Goal: Task Accomplishment & Management: Use online tool/utility

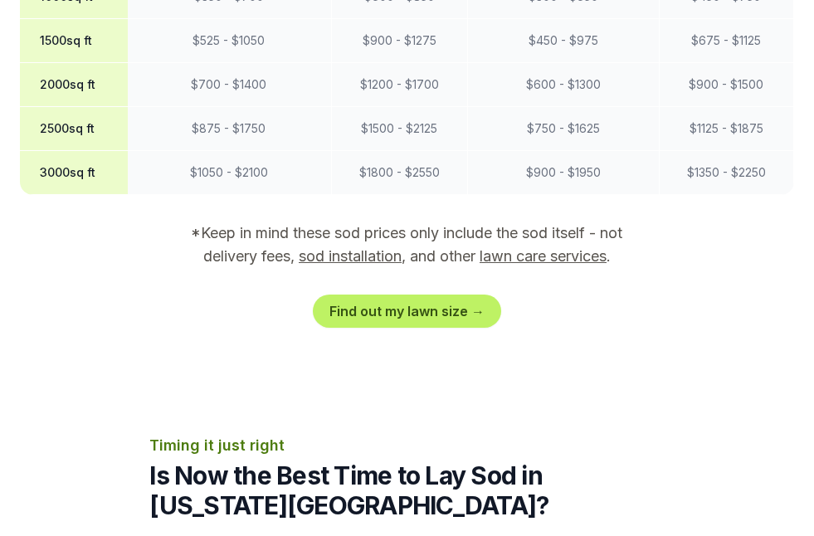
scroll to position [1726, 0]
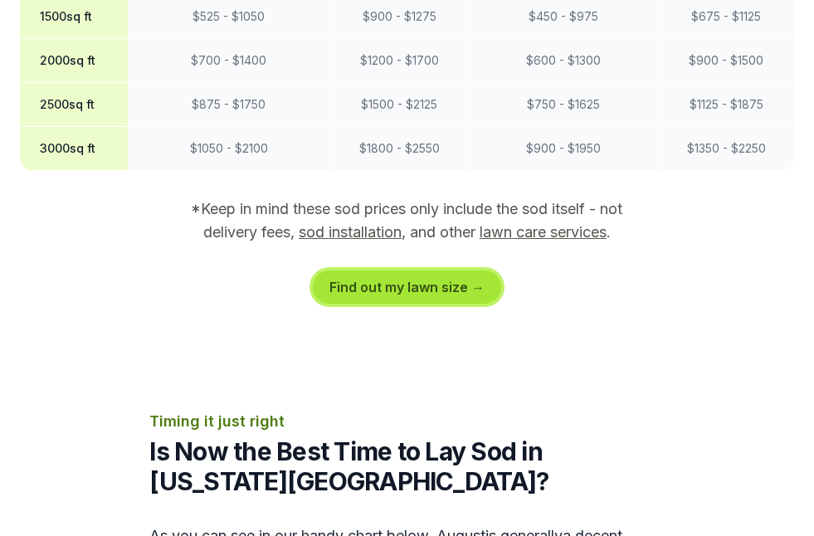
click at [426, 270] on link "Find out my lawn size →" at bounding box center [407, 286] width 188 height 33
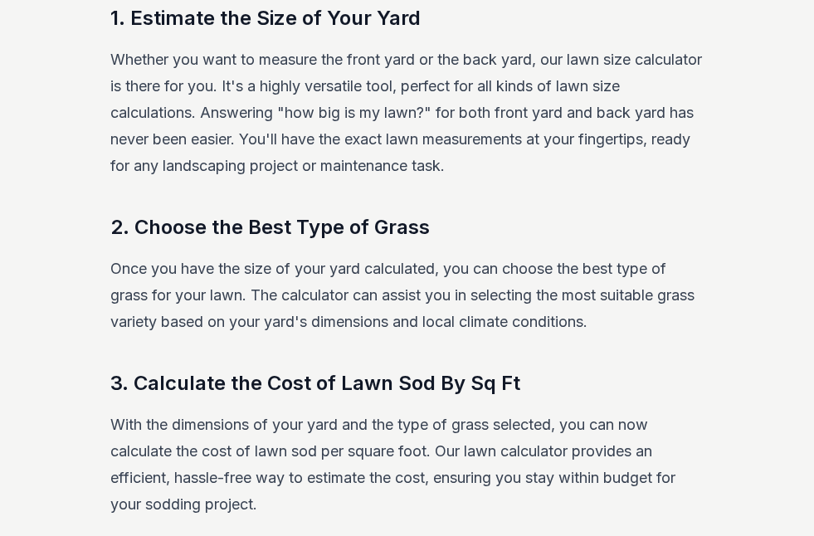
scroll to position [319, 0]
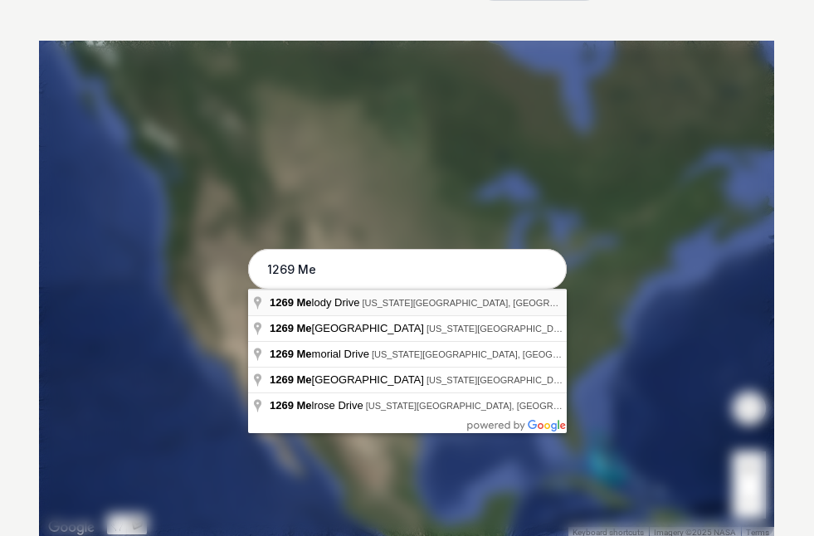
type input "[STREET_ADDRESS][US_STATE]"
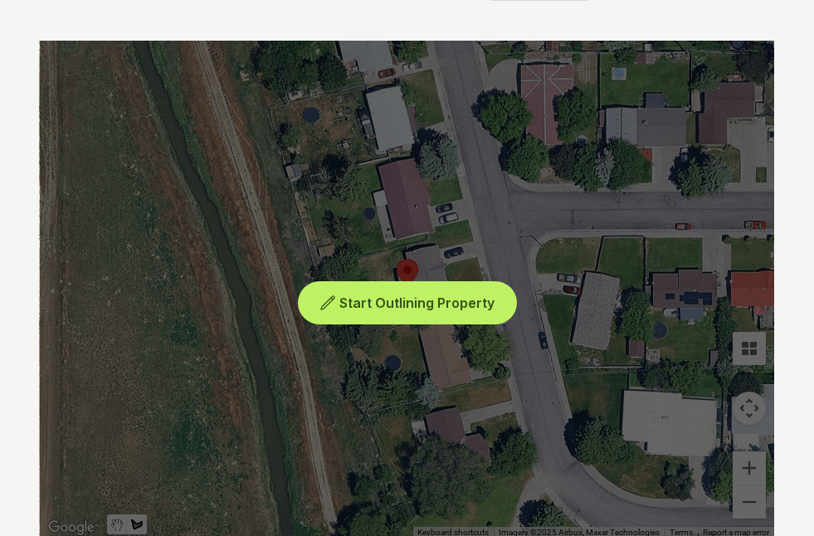
click at [379, 308] on span "Start Outlining Property" at bounding box center [416, 302] width 155 height 17
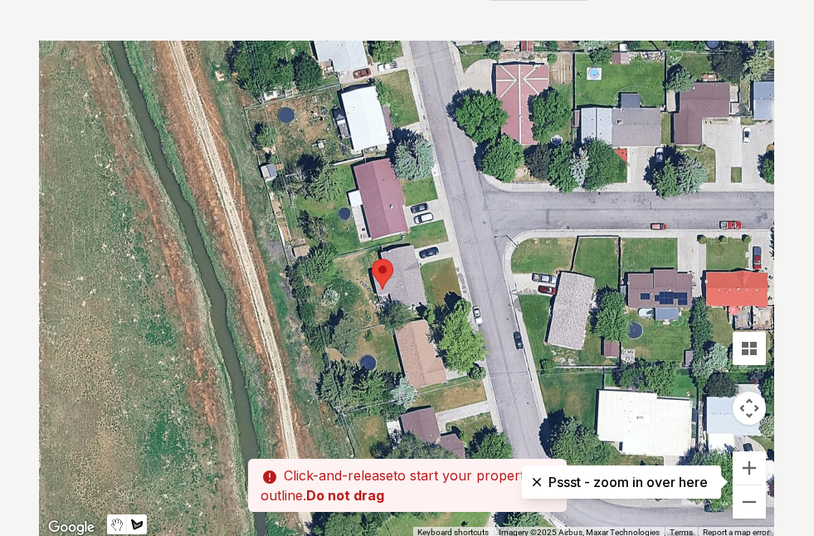
drag, startPoint x: 383, startPoint y: 254, endPoint x: 355, endPoint y: 254, distance: 28.2
click at [355, 254] on div at bounding box center [408, 290] width 734 height 498
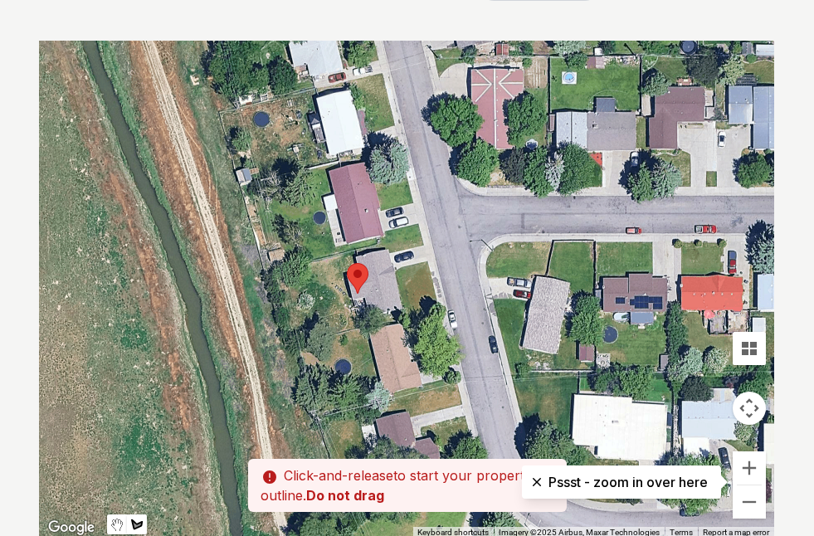
drag, startPoint x: 364, startPoint y: 255, endPoint x: 337, endPoint y: 259, distance: 27.7
click at [337, 259] on div at bounding box center [408, 290] width 734 height 498
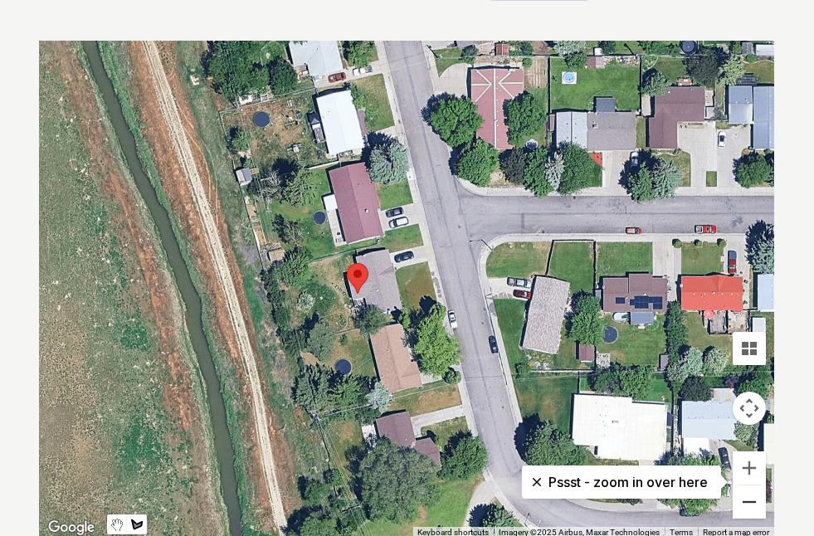
click at [740, 503] on button "Zoom out" at bounding box center [749, 501] width 33 height 33
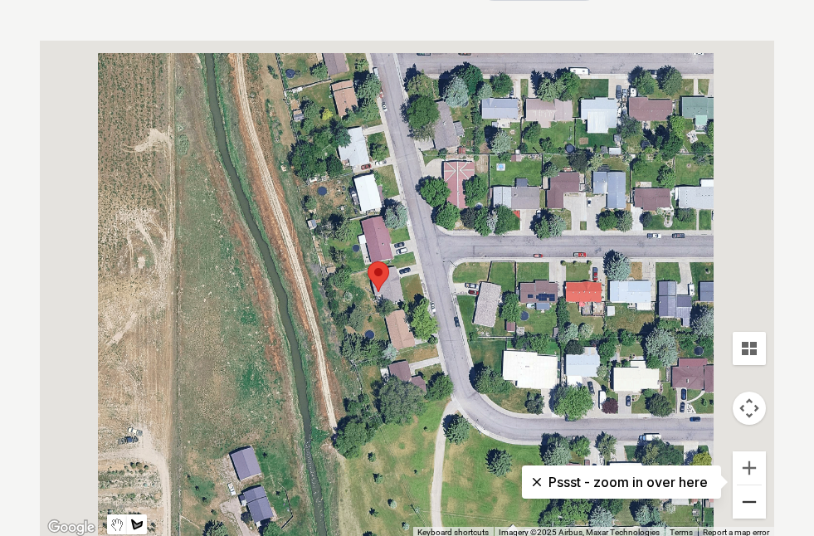
click at [743, 501] on button "Zoom out" at bounding box center [749, 501] width 33 height 33
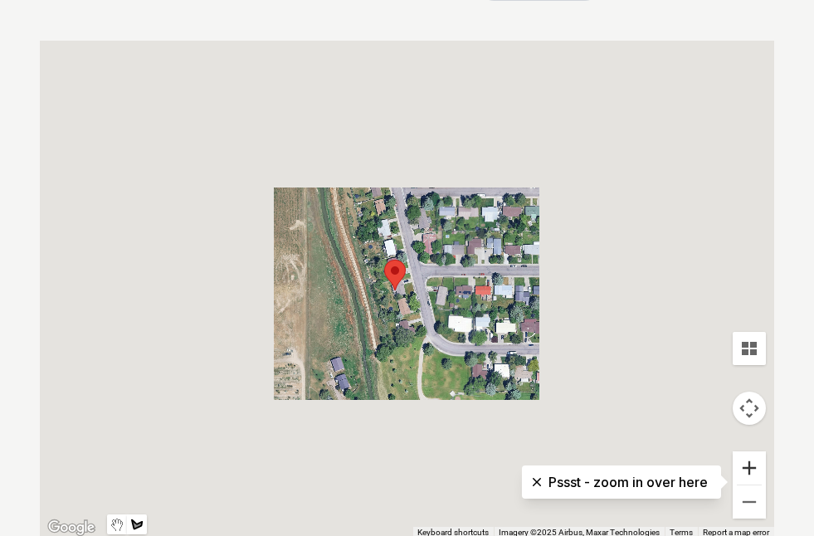
click at [750, 472] on button "Zoom in" at bounding box center [749, 467] width 33 height 33
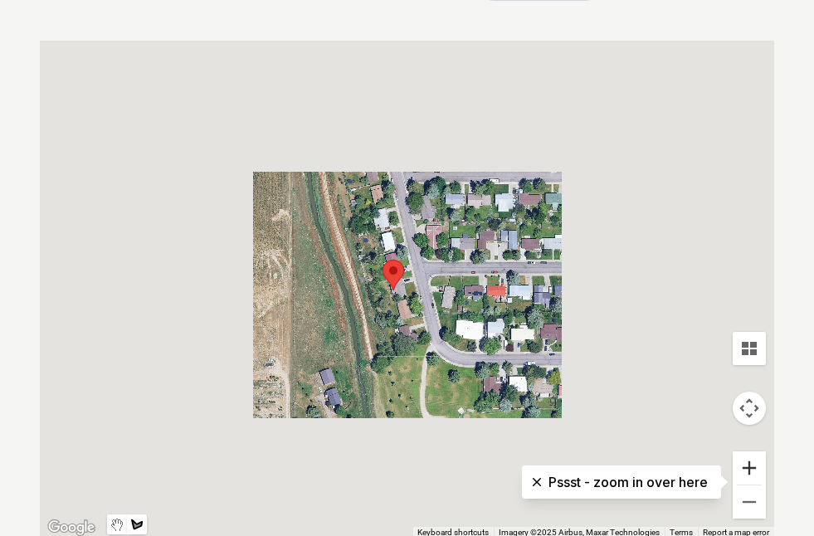
click at [750, 469] on button "Zoom in" at bounding box center [749, 467] width 33 height 33
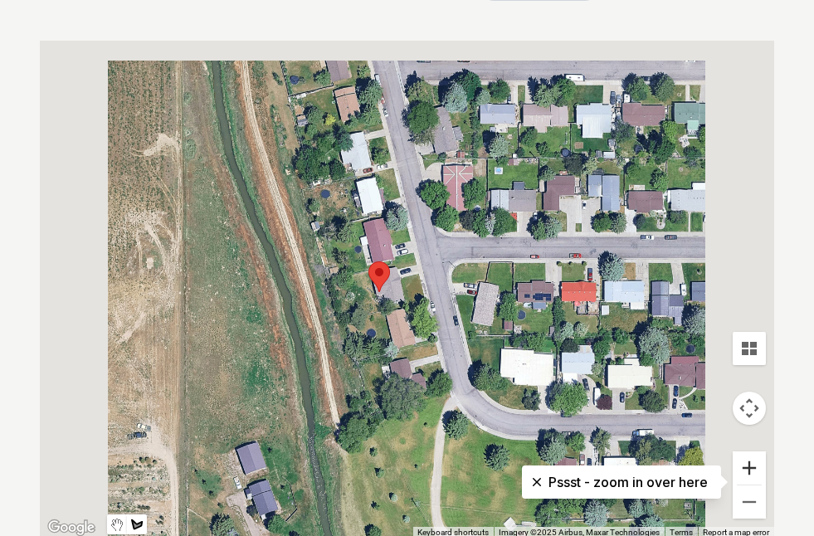
click at [750, 469] on button "Zoom in" at bounding box center [749, 467] width 33 height 33
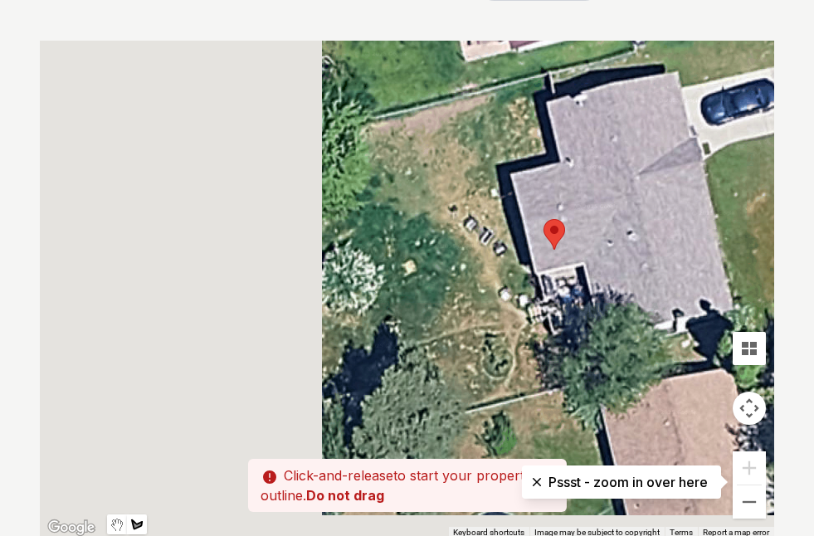
drag, startPoint x: 392, startPoint y: 439, endPoint x: 715, endPoint y: 391, distance: 327.1
click at [715, 391] on div at bounding box center [408, 290] width 734 height 498
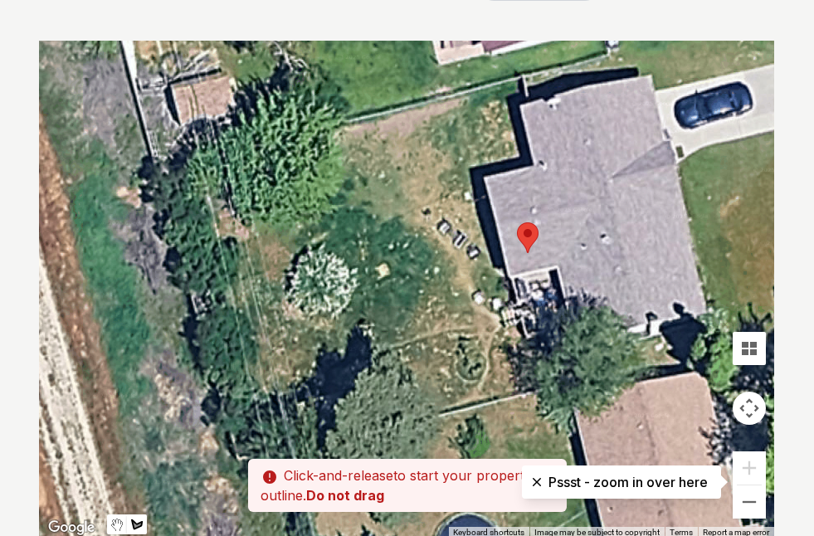
drag, startPoint x: 541, startPoint y: 79, endPoint x: 510, endPoint y: 84, distance: 31.1
click at [510, 84] on div at bounding box center [408, 290] width 734 height 498
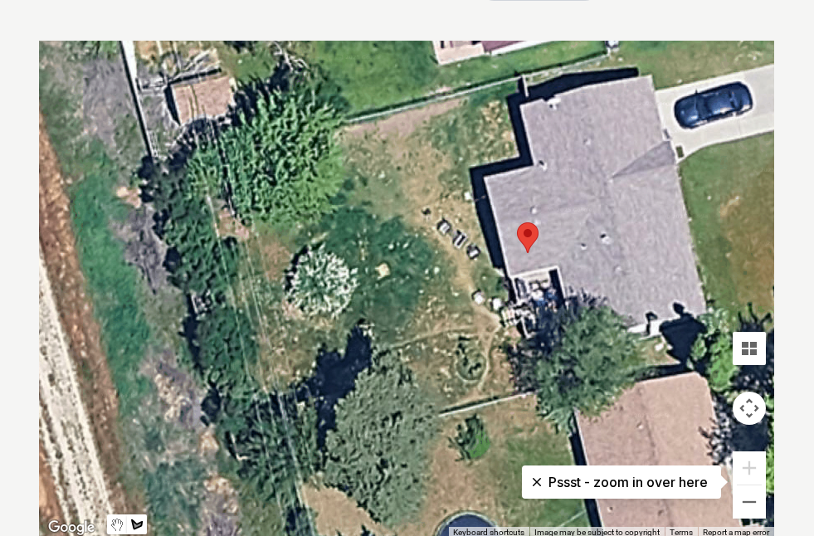
click at [438, 124] on div at bounding box center [408, 290] width 734 height 498
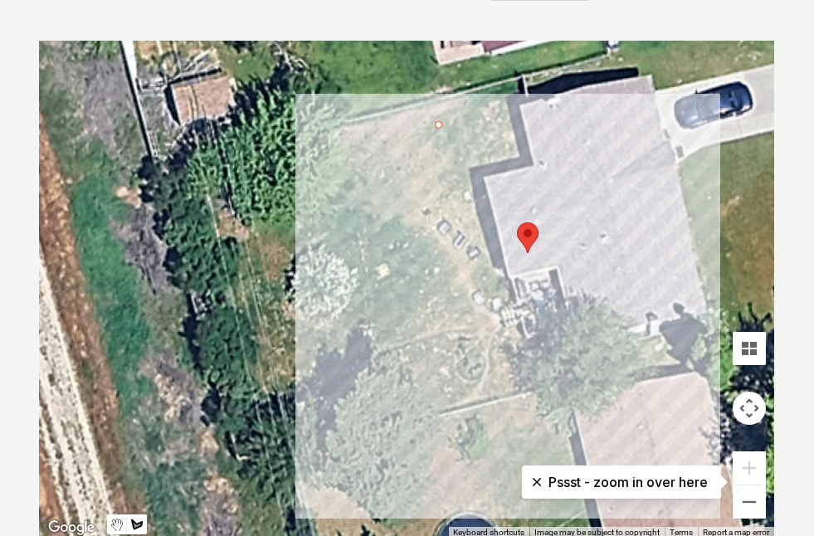
click at [522, 392] on div at bounding box center [408, 290] width 734 height 498
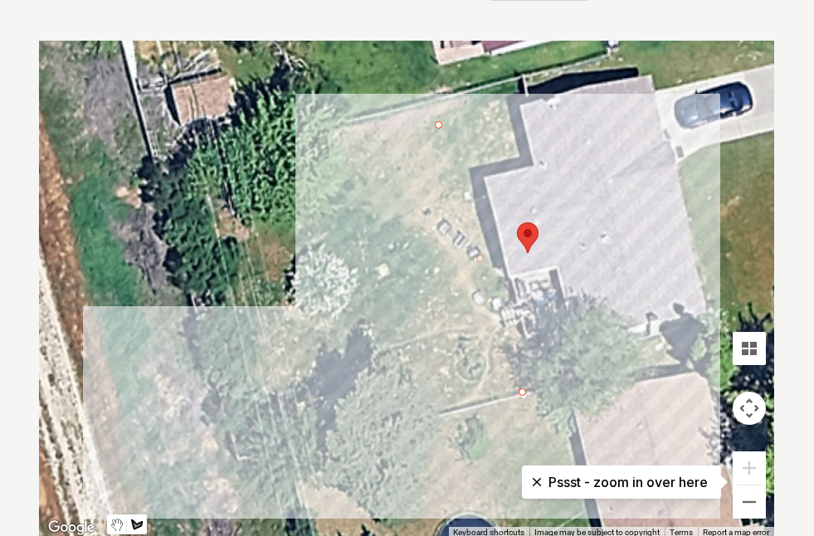
click at [301, 439] on div at bounding box center [408, 290] width 734 height 498
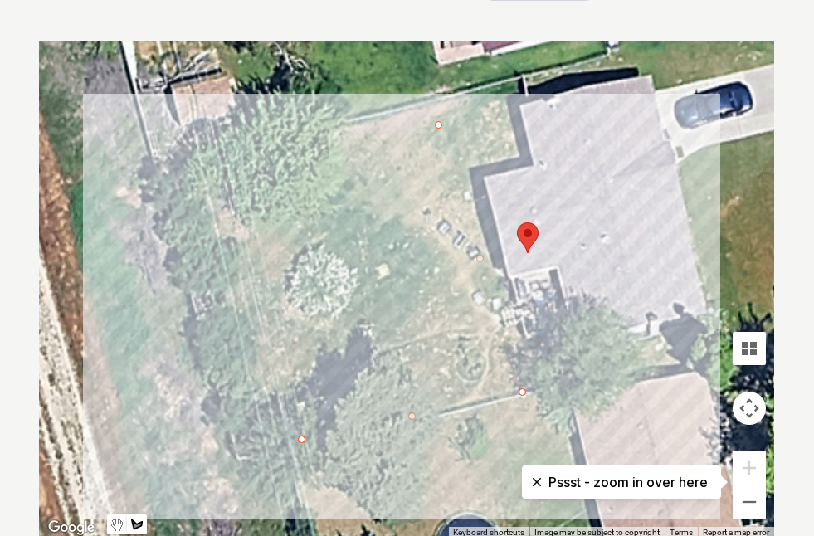
click at [231, 171] on div at bounding box center [408, 290] width 734 height 498
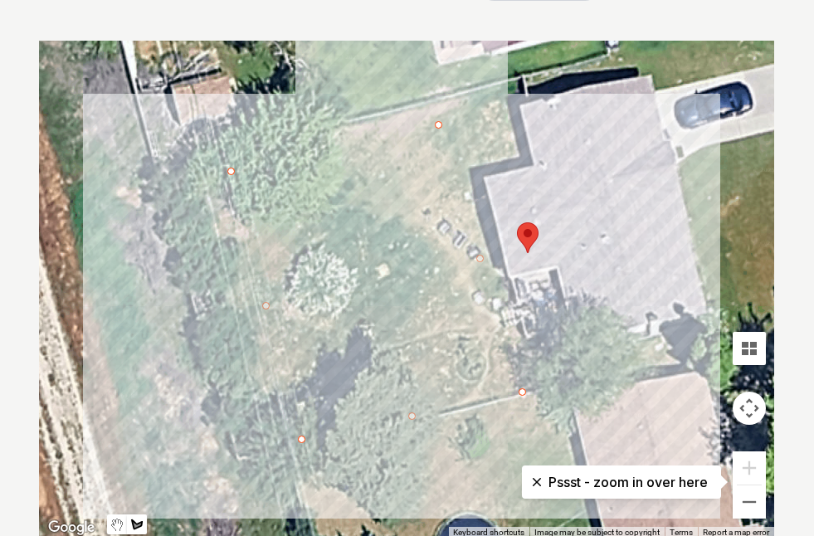
click at [466, 92] on div at bounding box center [408, 290] width 734 height 498
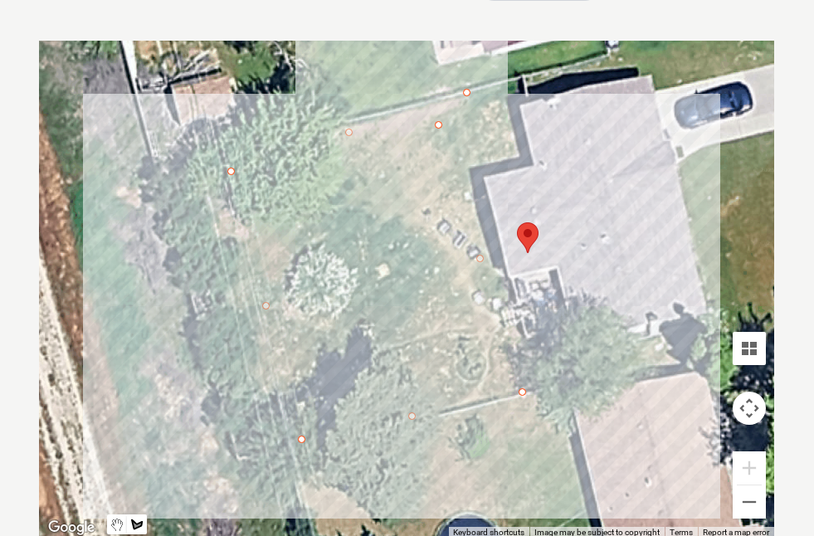
click at [485, 159] on div at bounding box center [408, 290] width 734 height 498
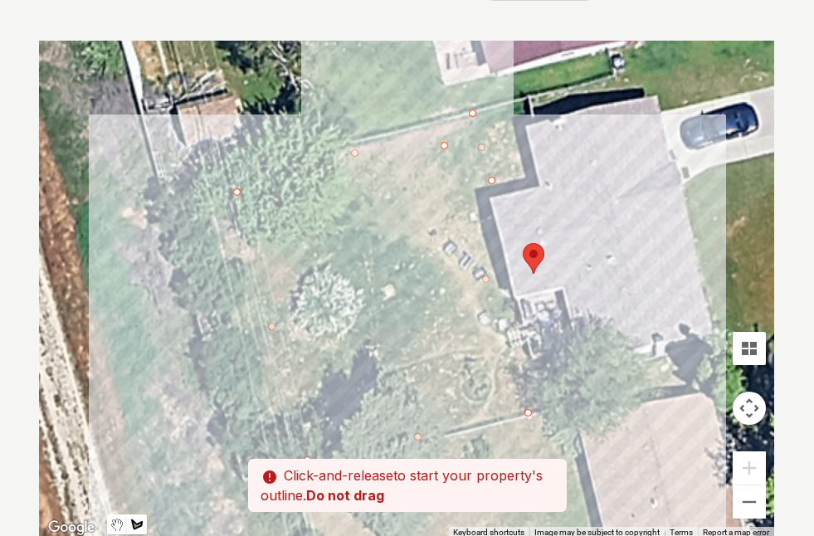
drag, startPoint x: 436, startPoint y: 123, endPoint x: 441, endPoint y: 145, distance: 23.1
click at [441, 145] on div at bounding box center [408, 290] width 734 height 498
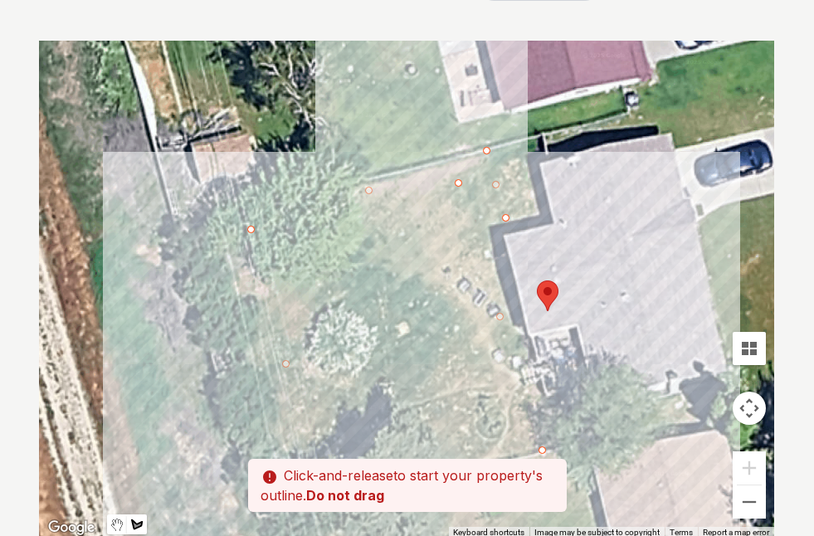
drag, startPoint x: 441, startPoint y: 145, endPoint x: 457, endPoint y: 184, distance: 42.1
click at [457, 184] on div at bounding box center [408, 290] width 734 height 498
click at [457, 183] on div at bounding box center [408, 290] width 734 height 498
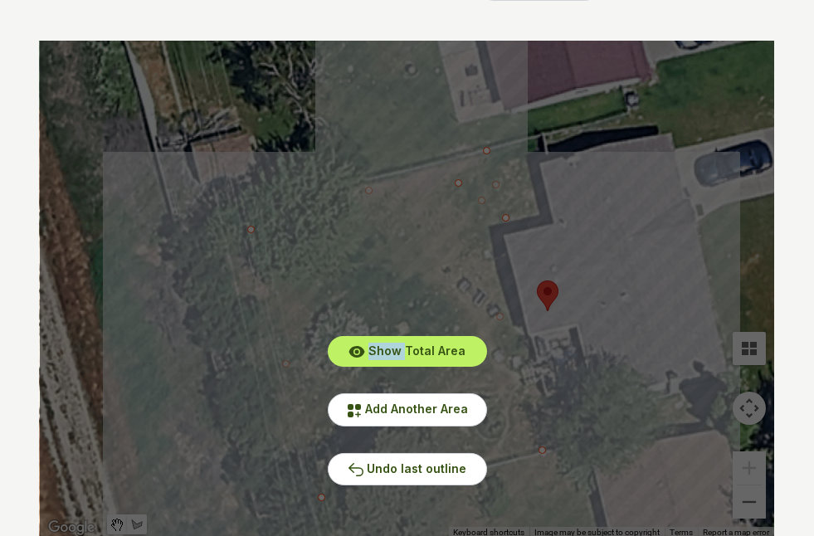
click at [457, 183] on div "Show Total Area Add Another Area Undo last outline" at bounding box center [407, 290] width 734 height 498
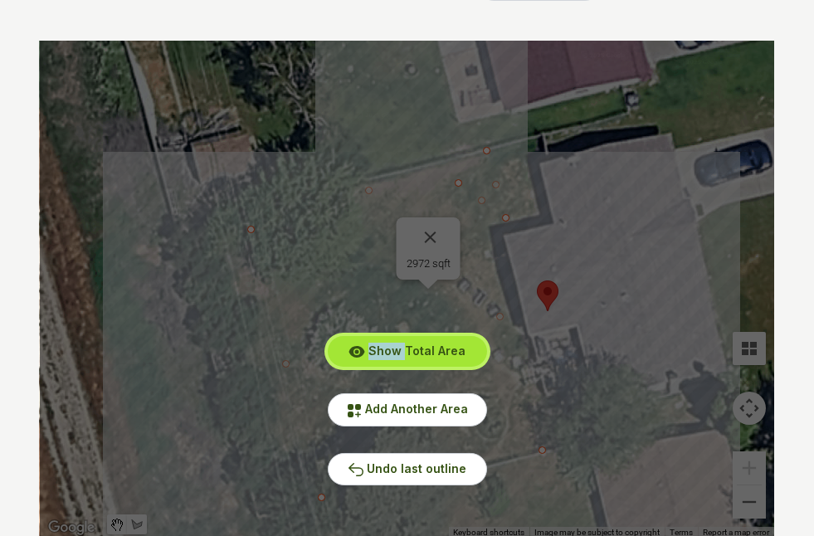
click at [436, 350] on span "Show Total Area" at bounding box center [416, 350] width 97 height 14
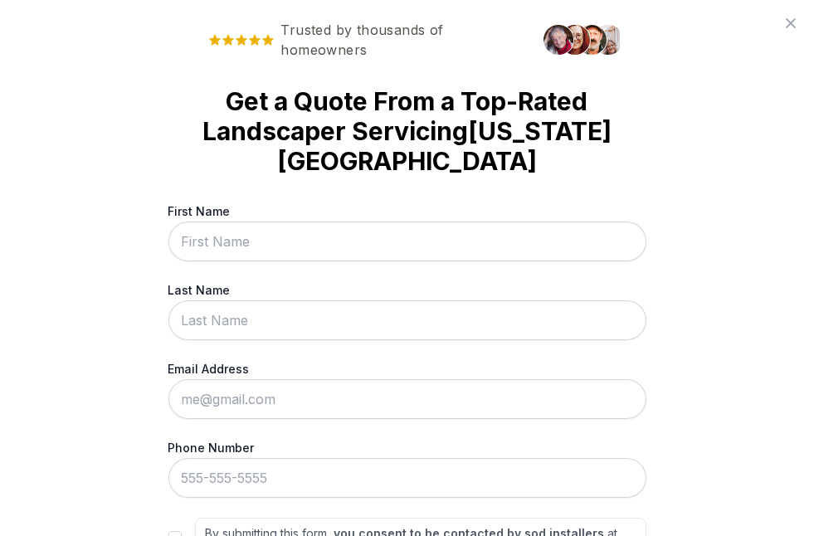
scroll to position [0, 0]
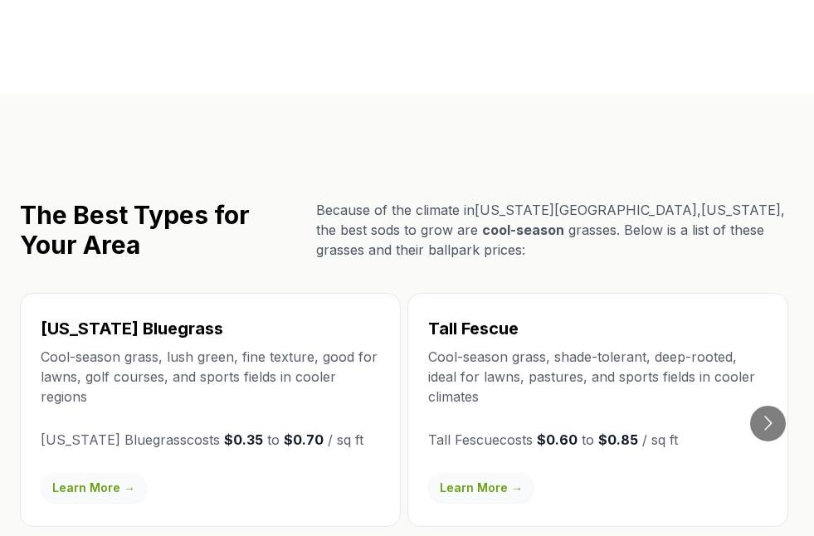
scroll to position [2854, 0]
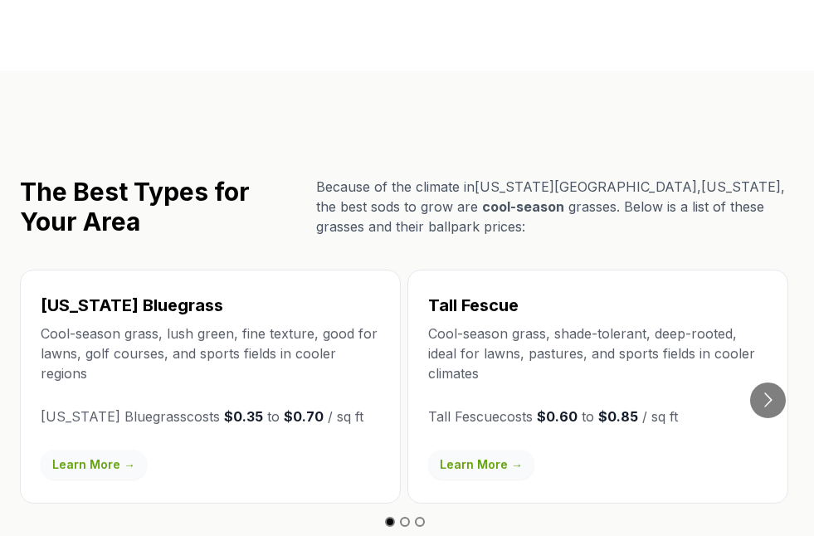
click at [400, 517] on button "Go to slide 2" at bounding box center [405, 522] width 10 height 10
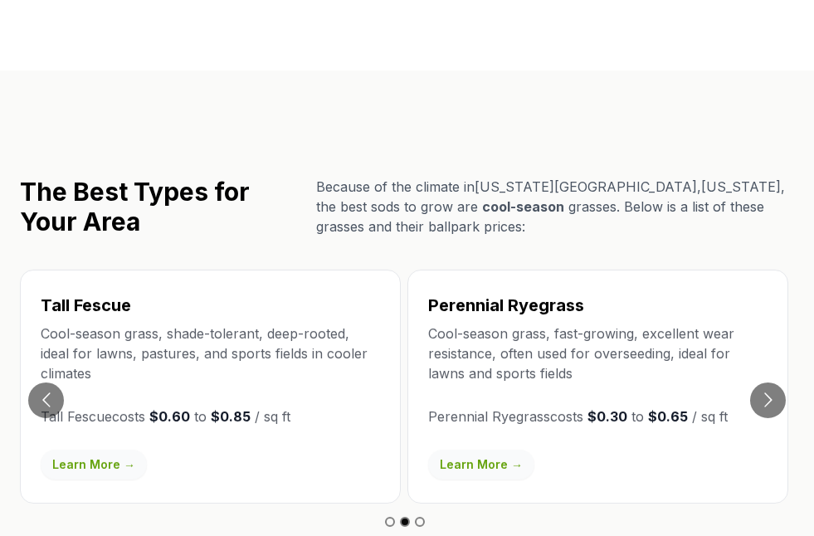
click at [495, 450] on link "Learn More →" at bounding box center [481, 465] width 106 height 30
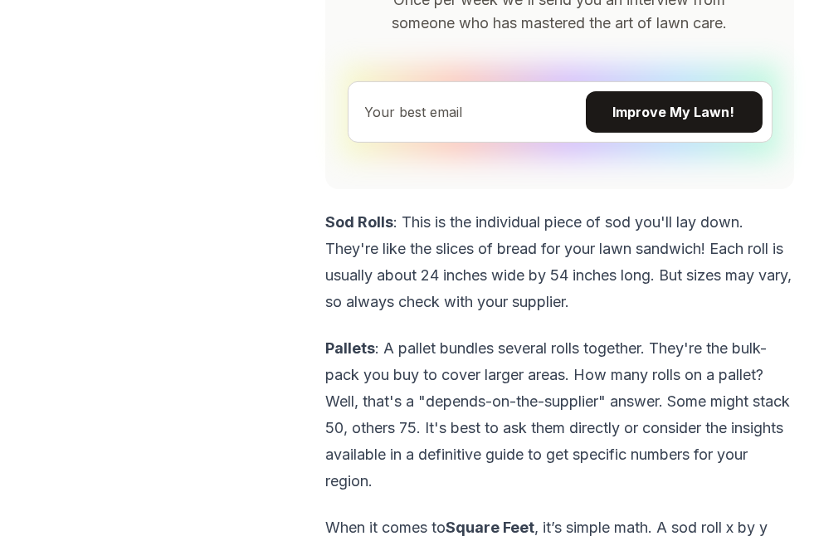
scroll to position [5508, 0]
